Goal: Task Accomplishment & Management: Manage account settings

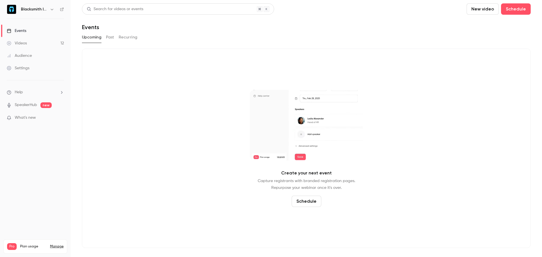
click at [385, 91] on div "Create your next event Capture registrants with branded registration pages. Rep…" at bounding box center [306, 148] width 449 height 199
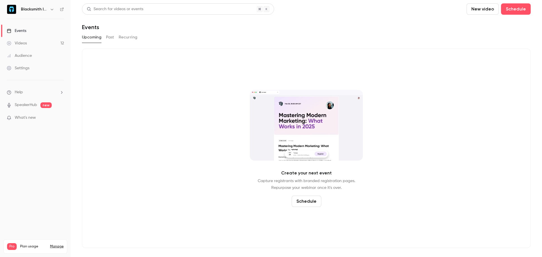
click at [56, 244] on link "Manage" at bounding box center [57, 246] width 14 height 5
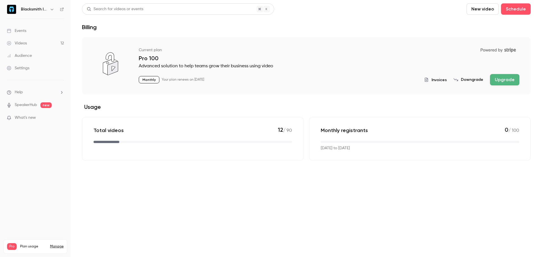
click at [470, 80] on button "Downgrade" at bounding box center [469, 80] width 30 height 6
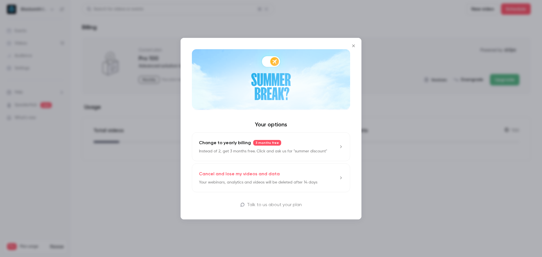
click at [275, 185] on link "Cancel and lose my videos and data Your webinars, analytics and videos will be …" at bounding box center [271, 177] width 158 height 29
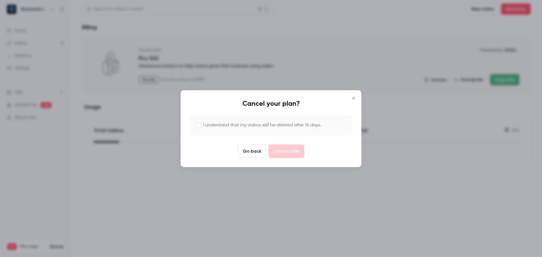
click at [232, 123] on label "I understand that my videos will be deleted after 14 days." at bounding box center [262, 125] width 118 height 7
click at [289, 154] on button "Cancel plan" at bounding box center [286, 151] width 36 height 14
